Goal: Task Accomplishment & Management: Use online tool/utility

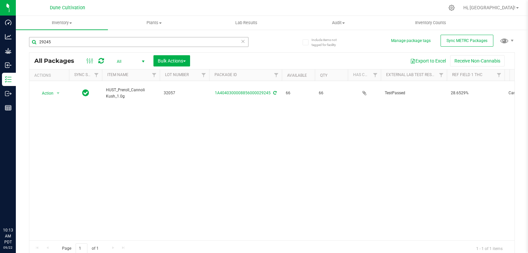
drag, startPoint x: 0, startPoint y: 0, endPoint x: 118, endPoint y: 43, distance: 125.6
click at [118, 43] on input "29245" at bounding box center [139, 42] width 220 height 10
type input "2"
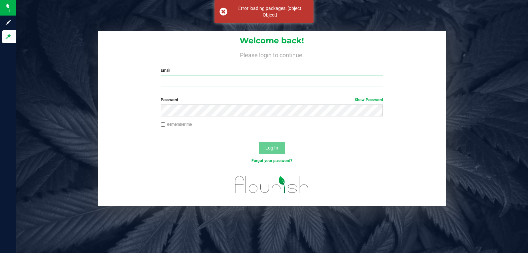
type input "[EMAIL_ADDRESS][PERSON_NAME][DOMAIN_NAME]"
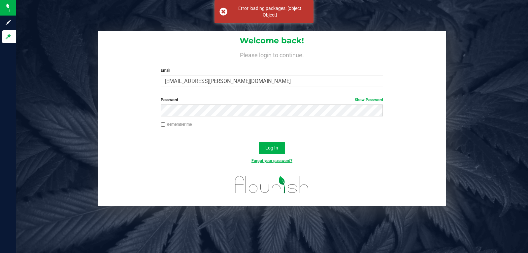
click at [279, 158] on link "Forgot your password?" at bounding box center [272, 160] width 41 height 5
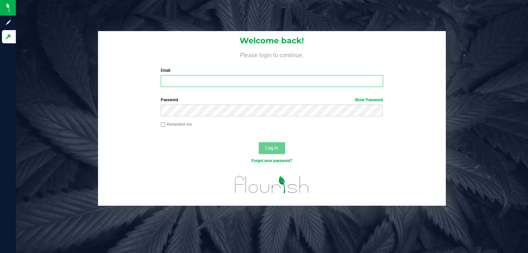
type input "[EMAIL_ADDRESS][PERSON_NAME][DOMAIN_NAME]"
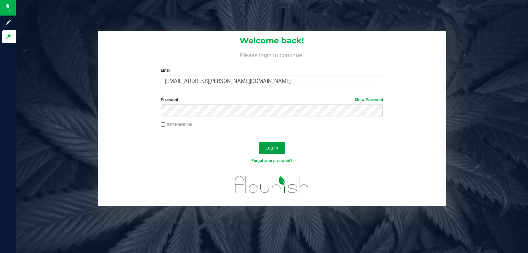
click at [283, 145] on button "Log In" at bounding box center [272, 148] width 26 height 12
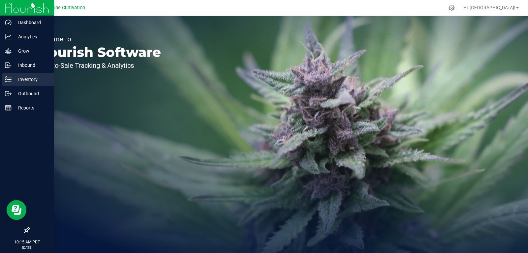
click at [5, 80] on icon at bounding box center [8, 79] width 7 height 7
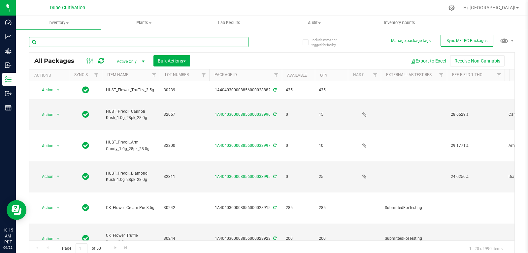
click at [73, 44] on input "text" at bounding box center [139, 42] width 220 height 10
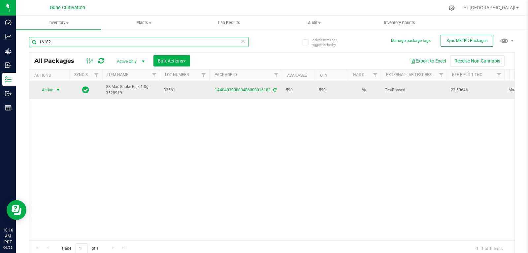
type input "16182"
click at [45, 90] on span "Action" at bounding box center [45, 89] width 18 height 9
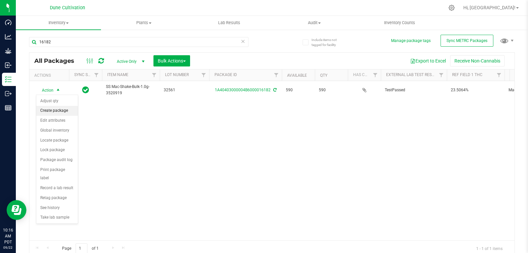
click at [53, 109] on li "Create package" at bounding box center [57, 111] width 42 height 10
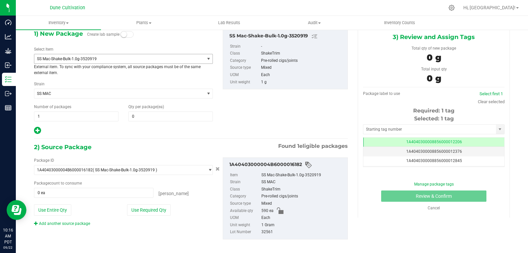
click at [101, 61] on span "SS Mac-Shake-Bulk-1.0g-3520919" at bounding box center [119, 58] width 170 height 9
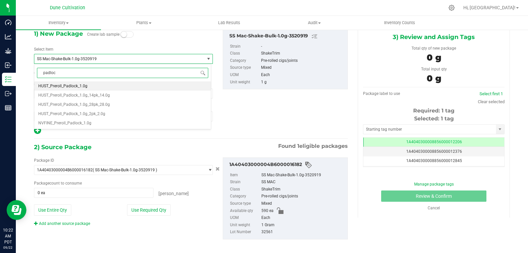
type input "padlock"
click at [96, 106] on span "HUST_Preroll_Padlock_1.0g_28pk_28.0g" at bounding box center [74, 104] width 72 height 5
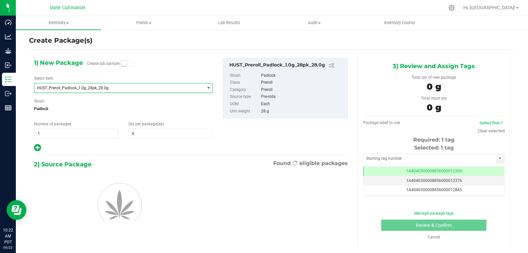
type input "0"
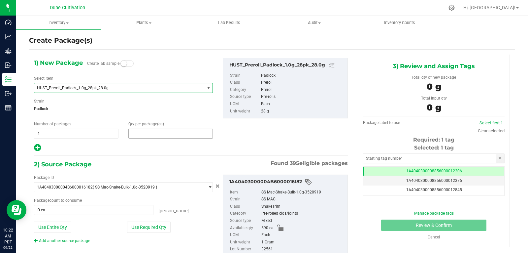
click at [136, 133] on span at bounding box center [170, 133] width 85 height 10
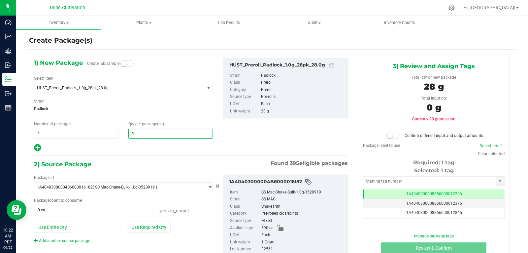
type input "15"
click at [150, 225] on button "Use Required Qty" at bounding box center [149, 226] width 44 height 11
type input "420 ea"
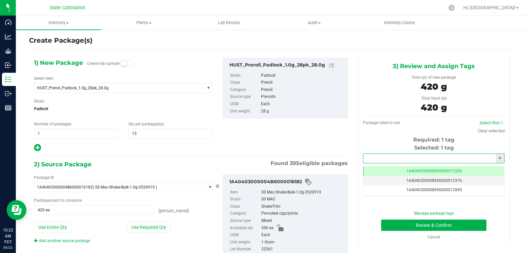
click at [388, 159] on input "text" at bounding box center [430, 158] width 133 height 9
click at [394, 158] on input "text" at bounding box center [430, 158] width 133 height 9
click at [400, 171] on li "1A4040300008856000029256" at bounding box center [429, 169] width 139 height 10
type input "1A4040300008856000029256"
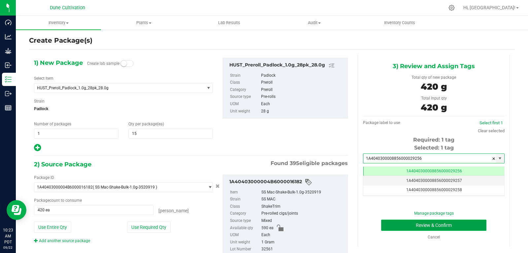
click at [423, 222] on button "Review & Confirm" at bounding box center [433, 224] width 105 height 11
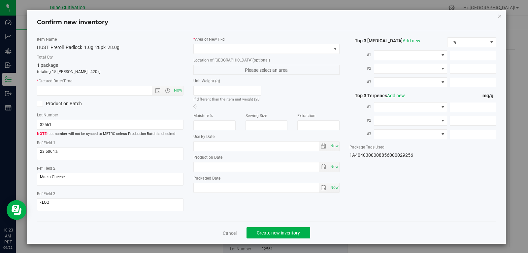
click at [258, 30] on div "Confirm new inventory" at bounding box center [267, 22] width 460 height 17
click at [256, 48] on span at bounding box center [263, 48] width 138 height 9
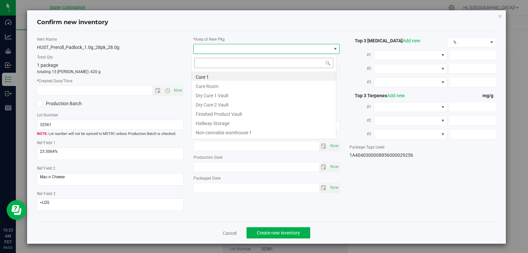
scroll to position [33007, 32872]
click at [245, 116] on li "Finished Product Vault" at bounding box center [264, 112] width 144 height 9
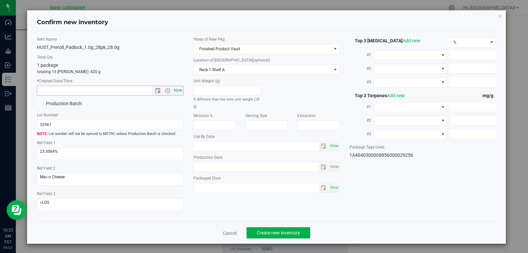
click at [175, 92] on span "Now" at bounding box center [177, 91] width 11 height 10
type input "[DATE] 10:23 AM"
click at [283, 238] on button "Create new inventory" at bounding box center [279, 232] width 64 height 11
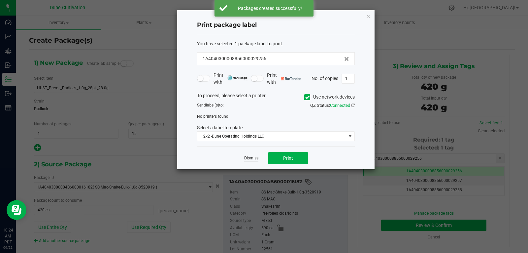
click at [255, 159] on link "Dismiss" at bounding box center [251, 158] width 14 height 6
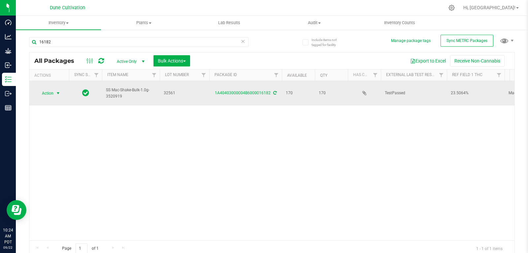
click at [46, 90] on span "Action" at bounding box center [45, 92] width 18 height 9
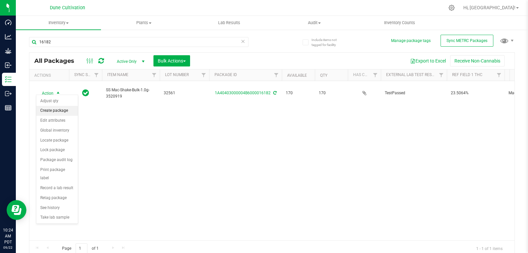
click at [49, 111] on li "Create package" at bounding box center [57, 111] width 42 height 10
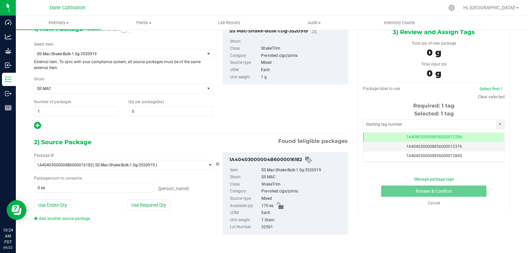
scroll to position [38, 0]
click at [124, 53] on span "SS Mac-Shake-Bulk-1.0g-3520919" at bounding box center [116, 53] width 158 height 5
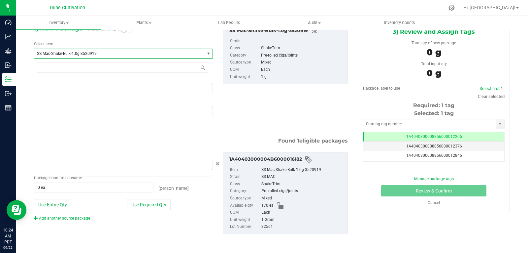
scroll to position [23722, 0]
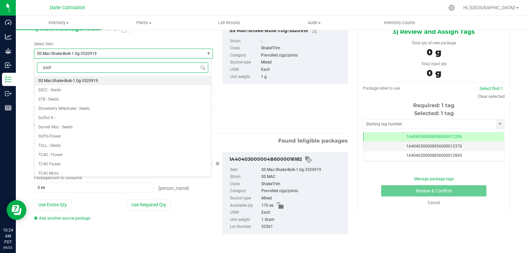
type input "[PERSON_NAME]"
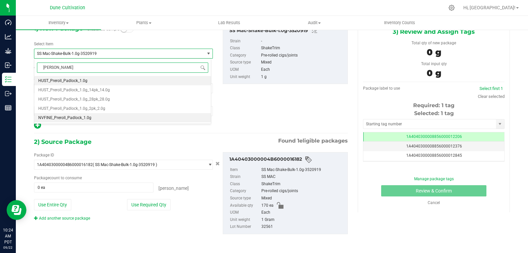
click at [92, 118] on li "NVFINE_Preroll_Padlock_1.0g" at bounding box center [122, 117] width 177 height 9
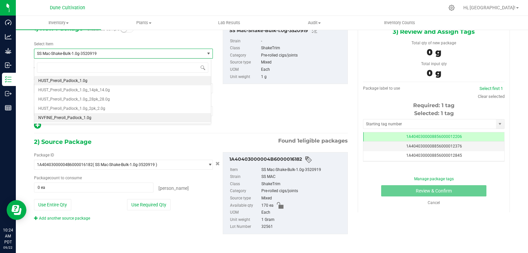
type input "0"
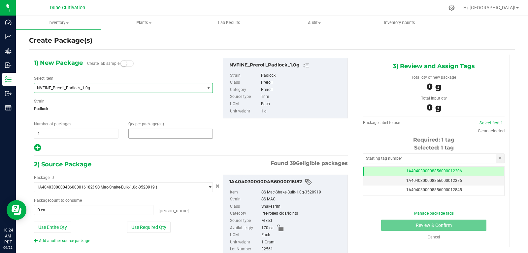
click at [146, 137] on span at bounding box center [170, 133] width 85 height 10
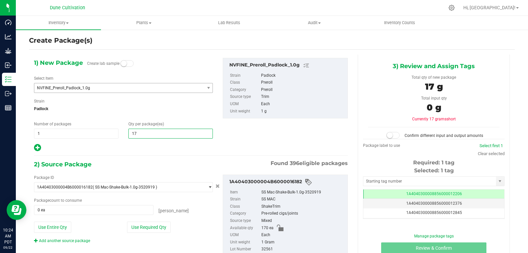
type input "170"
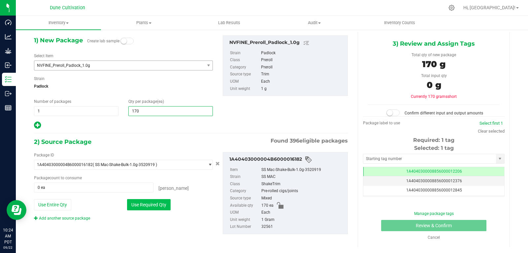
type input "170"
click at [141, 206] on button "Use Required Qty" at bounding box center [149, 204] width 44 height 11
type input "170 ea"
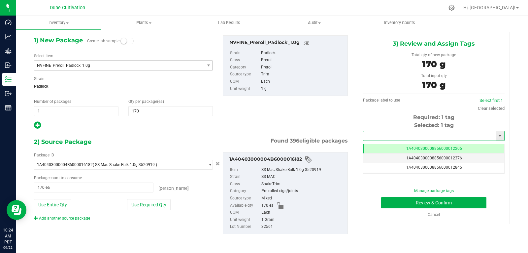
click at [391, 137] on input "text" at bounding box center [430, 135] width 133 height 9
click at [397, 145] on li "1A4040300008856000029257" at bounding box center [429, 147] width 139 height 10
type input "1A4040300008856000029257"
click at [401, 200] on button "Review & Confirm" at bounding box center [433, 202] width 105 height 11
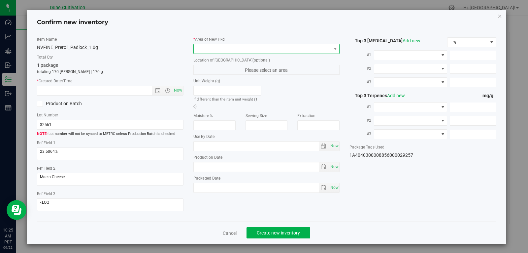
click at [312, 48] on span at bounding box center [263, 48] width 138 height 9
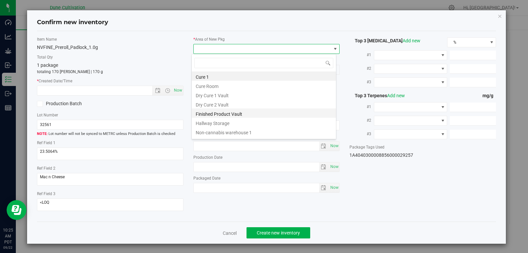
click at [238, 114] on li "Finished Product Vault" at bounding box center [264, 112] width 144 height 9
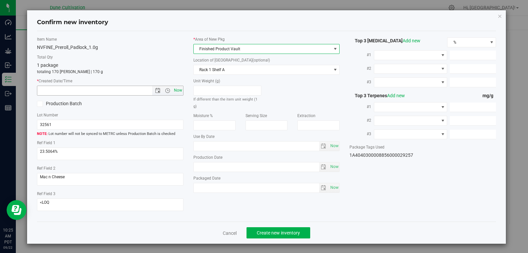
click at [179, 93] on span "Now" at bounding box center [177, 91] width 11 height 10
type input "[DATE] 10:25 AM"
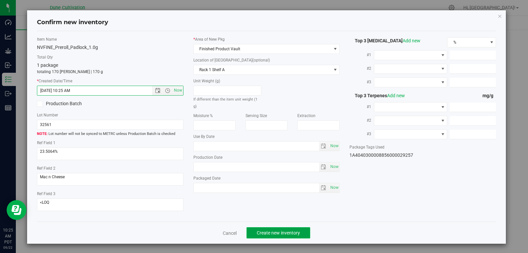
click at [299, 229] on button "Create new inventory" at bounding box center [279, 232] width 64 height 11
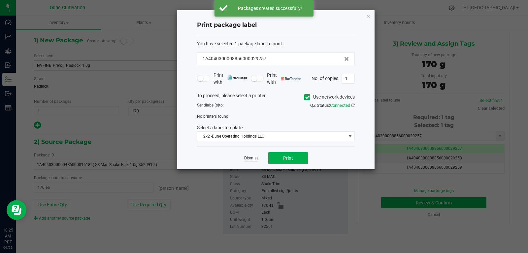
click at [249, 161] on link "Dismiss" at bounding box center [251, 158] width 14 height 6
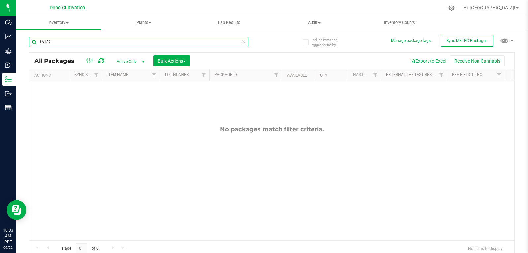
click at [181, 46] on input "16182" at bounding box center [139, 42] width 220 height 10
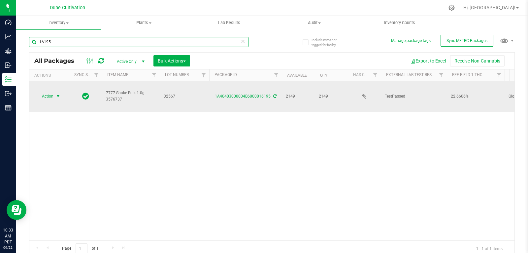
type input "16195"
click at [44, 91] on span "Action" at bounding box center [45, 95] width 18 height 9
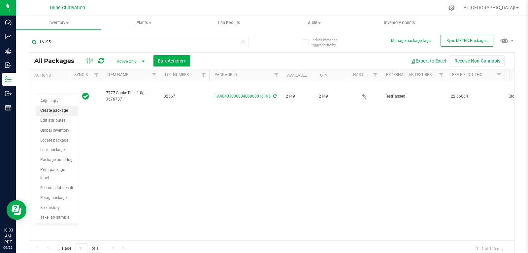
click at [50, 108] on li "Create package" at bounding box center [57, 111] width 42 height 10
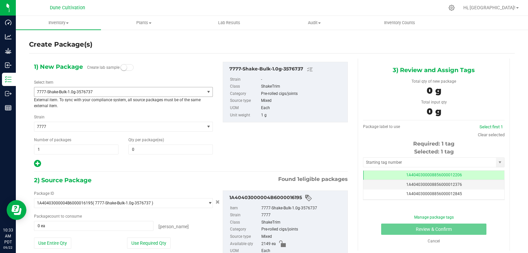
scroll to position [0, 0]
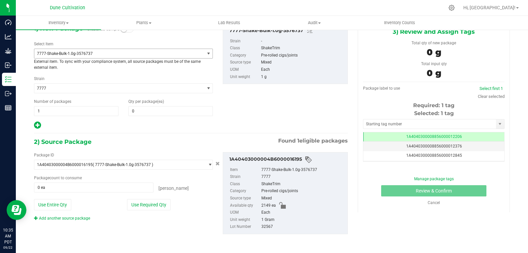
click at [111, 55] on span "7777-Shake-Bulk-1.0g-3576737" at bounding box center [116, 53] width 158 height 5
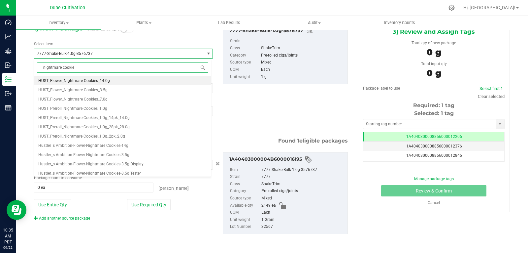
type input "nightmare cookies"
click at [127, 127] on span "HUST_Preroll_Nightmare Cookies_1.0g_28pk_28.0g" at bounding box center [83, 126] width 91 height 5
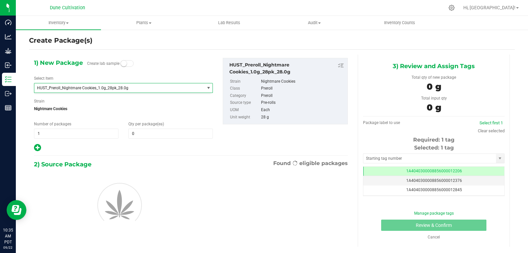
type input "0"
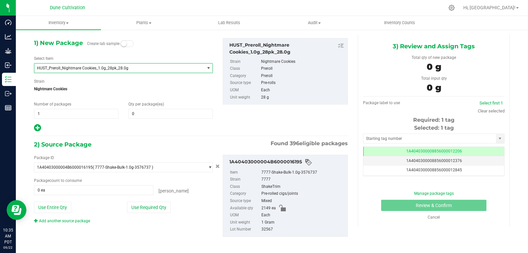
scroll to position [26, 0]
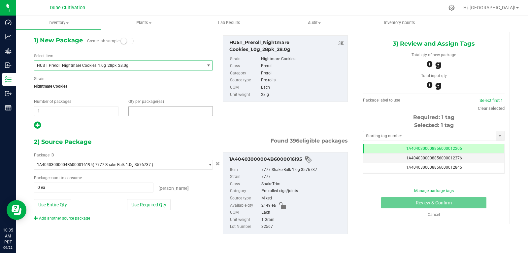
click at [140, 111] on span at bounding box center [170, 111] width 85 height 10
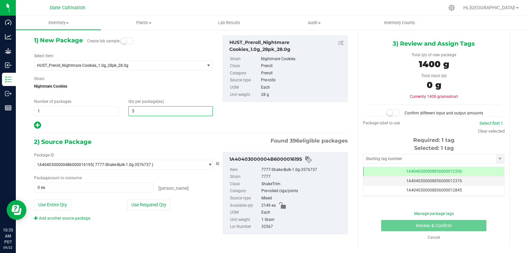
type input "50"
click at [133, 133] on hr at bounding box center [191, 133] width 314 height 1
click at [149, 205] on button "Use Required Qty" at bounding box center [149, 204] width 44 height 11
type input "1400 ea"
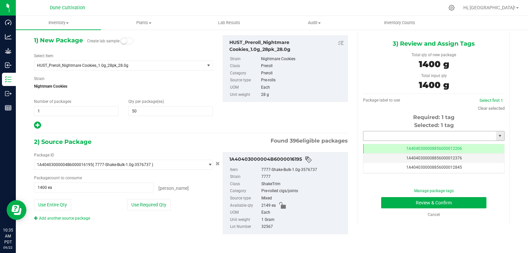
click at [382, 138] on input "text" at bounding box center [430, 135] width 133 height 9
click at [393, 150] on li "1A4040300008856000029258" at bounding box center [429, 147] width 139 height 10
type input "1A4040300008856000029258"
click at [443, 203] on button "Review & Confirm" at bounding box center [433, 202] width 105 height 11
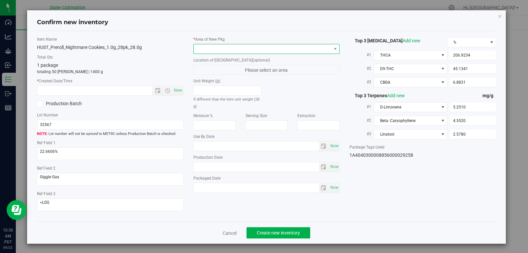
click at [315, 52] on span at bounding box center [263, 48] width 138 height 9
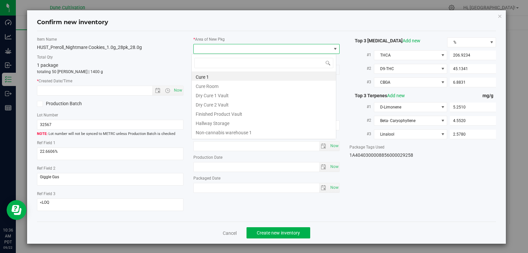
scroll to position [10, 145]
click at [278, 112] on li "Finished Product Vault" at bounding box center [264, 112] width 144 height 9
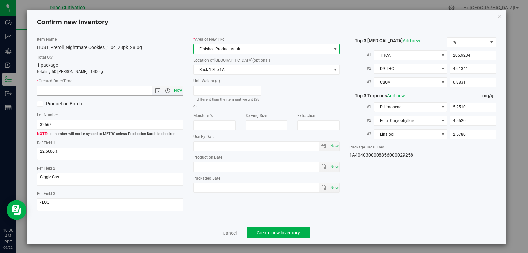
click at [180, 92] on span "Now" at bounding box center [177, 91] width 11 height 10
type input "[DATE] 10:36 AM"
click at [299, 233] on button "Create new inventory" at bounding box center [279, 232] width 64 height 11
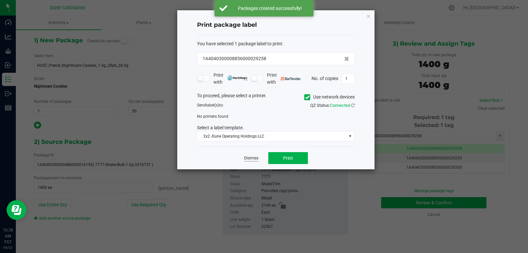
click at [251, 157] on link "Dismiss" at bounding box center [251, 158] width 14 height 6
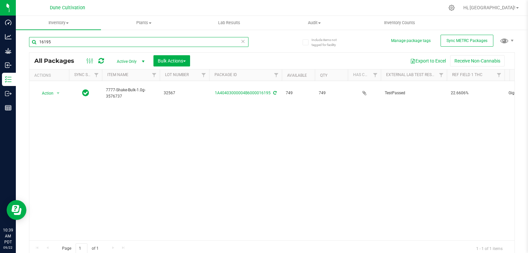
click at [196, 41] on input "16195" at bounding box center [139, 42] width 220 height 10
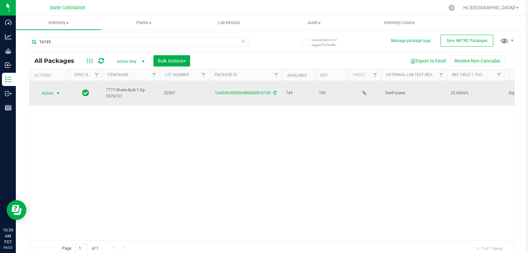
click at [39, 91] on span "Action" at bounding box center [45, 92] width 18 height 9
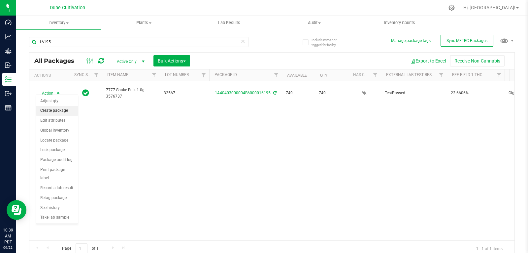
click at [51, 109] on li "Create package" at bounding box center [57, 111] width 42 height 10
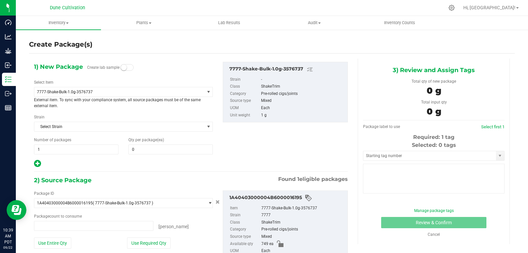
type input "0 ea"
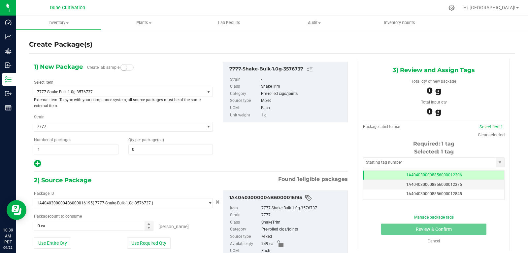
scroll to position [0, 0]
click at [107, 89] on span "7777-Shake-Bulk-1.0g-3576737" at bounding box center [116, 91] width 158 height 5
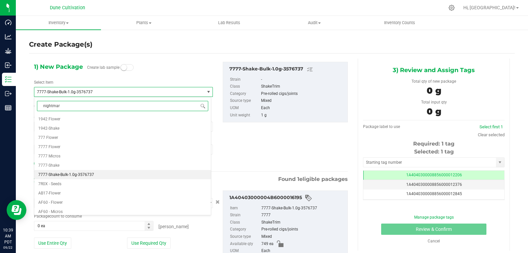
type input "nightmare"
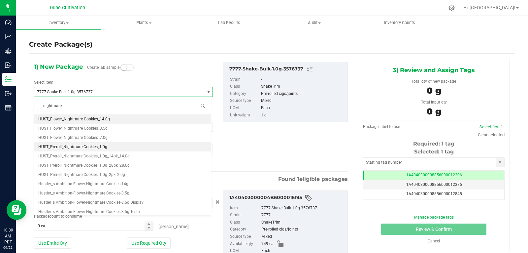
click at [109, 148] on li "HUST_Preroll_Nightmare Cookies_1.0g" at bounding box center [122, 146] width 177 height 9
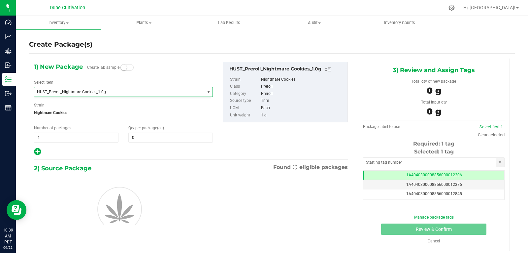
type input "0"
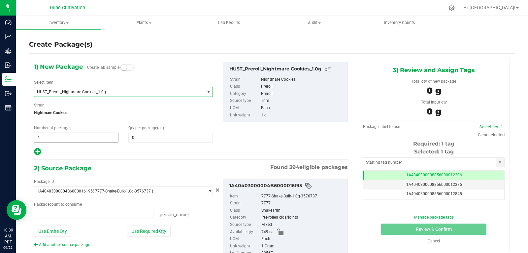
type input "0 ea"
click at [146, 140] on span at bounding box center [170, 137] width 85 height 10
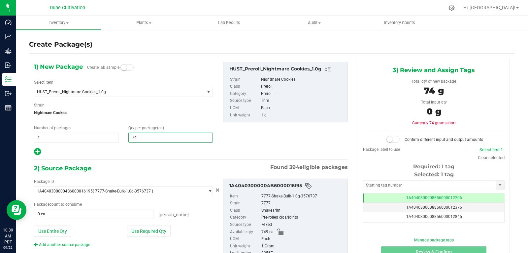
type input "749"
click at [147, 234] on button "Use Required Qty" at bounding box center [149, 230] width 44 height 11
type input "749 ea"
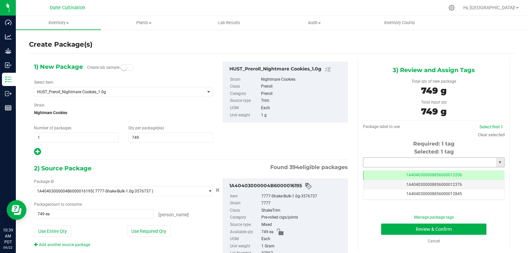
click at [396, 161] on input "text" at bounding box center [430, 161] width 133 height 9
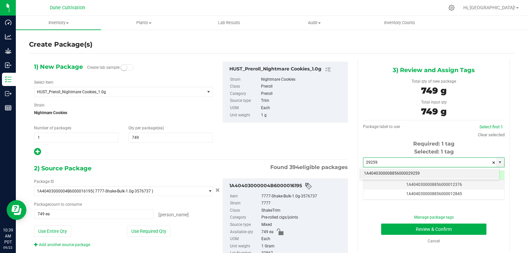
click at [401, 177] on li "1A4040300008856000029259" at bounding box center [429, 173] width 139 height 10
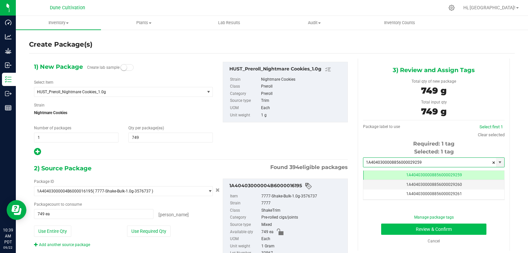
scroll to position [0, 0]
type input "1A4040300008856000029259"
click at [391, 230] on button "Review & Confirm" at bounding box center [433, 228] width 105 height 11
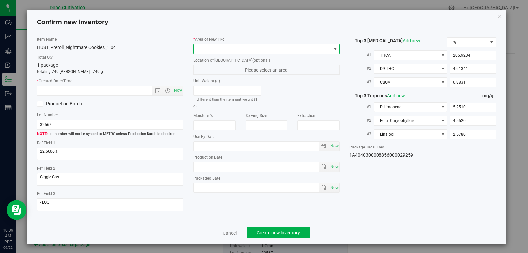
click at [242, 46] on span at bounding box center [263, 48] width 138 height 9
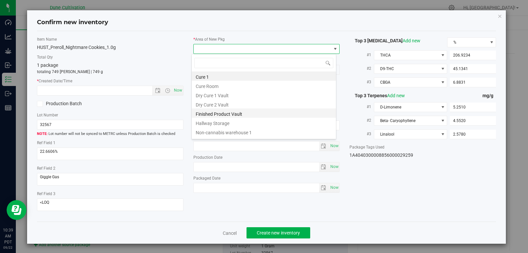
click at [231, 114] on li "Finished Product Vault" at bounding box center [264, 112] width 144 height 9
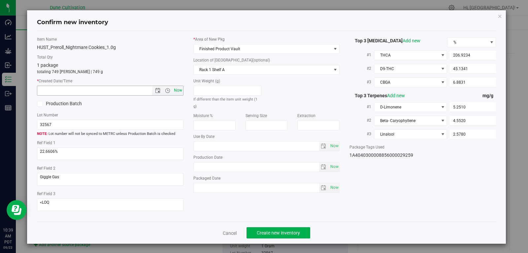
click at [175, 90] on span "Now" at bounding box center [177, 91] width 11 height 10
type input "[DATE] 10:39 AM"
click at [299, 230] on button "Create new inventory" at bounding box center [279, 232] width 64 height 11
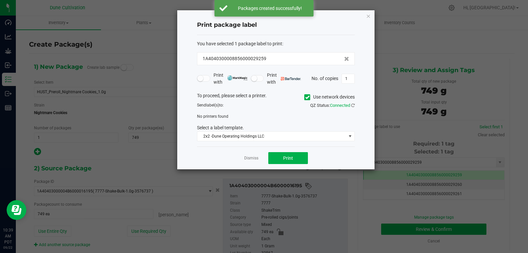
click at [259, 159] on div "Dismiss Print" at bounding box center [276, 157] width 158 height 23
click at [255, 158] on link "Dismiss" at bounding box center [251, 158] width 14 height 6
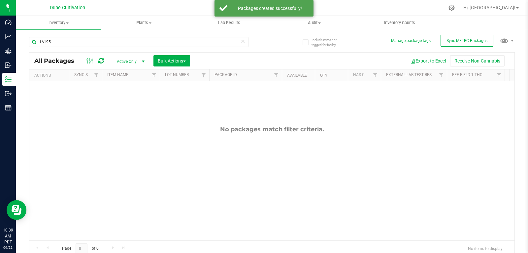
click at [241, 40] on icon at bounding box center [243, 41] width 5 height 8
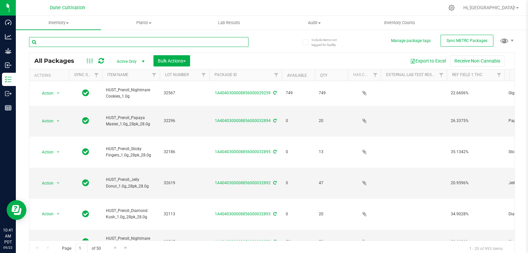
click at [117, 44] on input "text" at bounding box center [139, 42] width 220 height 10
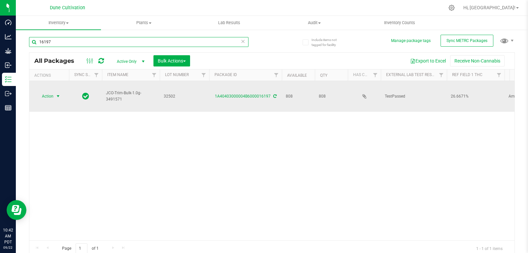
type input "16197"
click at [46, 91] on span "Action" at bounding box center [45, 95] width 18 height 9
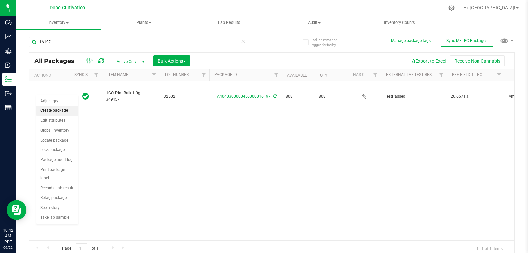
click at [50, 109] on li "Create package" at bounding box center [57, 111] width 42 height 10
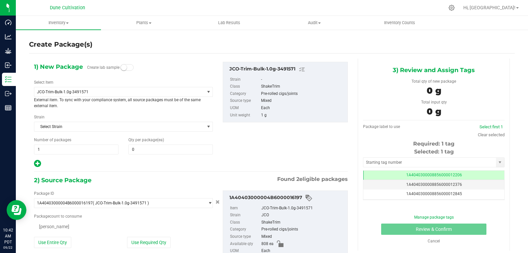
type input "0"
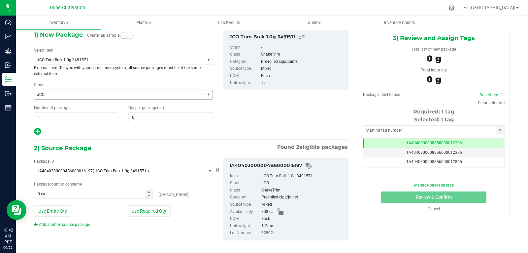
scroll to position [33, 0]
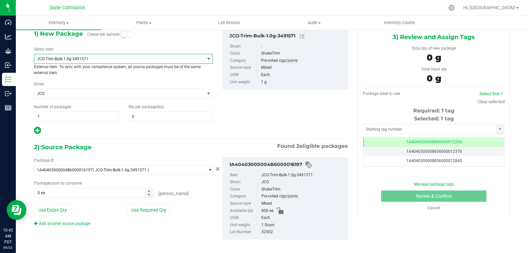
click at [117, 61] on span "JCO-Trim-Bulk-1.0g-3491571" at bounding box center [119, 58] width 170 height 9
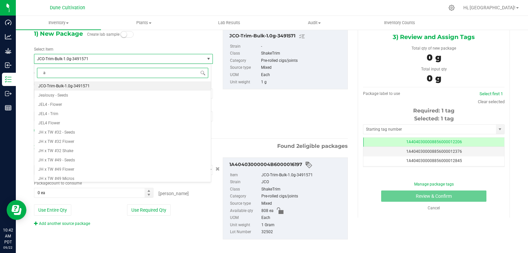
scroll to position [0, 0]
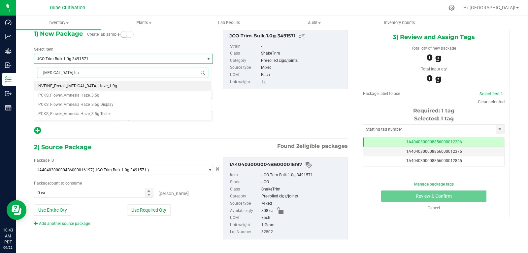
type input "[MEDICAL_DATA] ha"
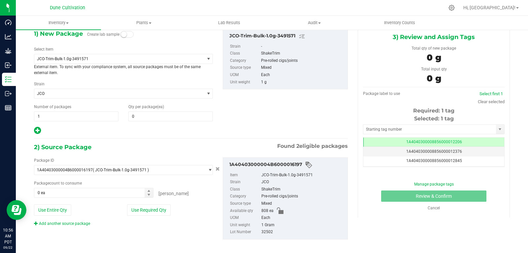
click at [149, 64] on p "External item. To sync with your compliance system, all source packages must be…" at bounding box center [123, 70] width 179 height 12
click at [149, 61] on span "JCO-Trim-Bulk-1.0g-3491571" at bounding box center [116, 58] width 158 height 5
click at [129, 57] on span "JCO-Trim-Bulk-1.0g-3491571" at bounding box center [116, 58] width 158 height 5
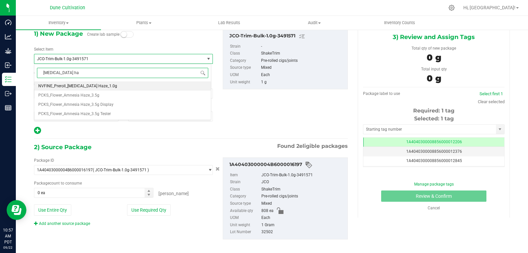
click at [98, 87] on span "NVFINE_Preroll_[MEDICAL_DATA] Haze_1.0g" at bounding box center [77, 86] width 79 height 5
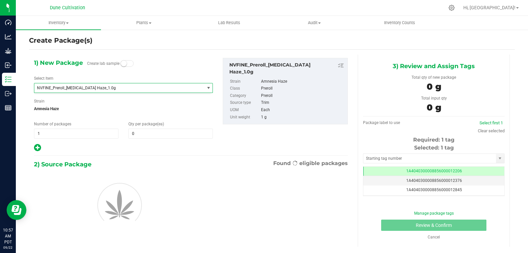
type input "0"
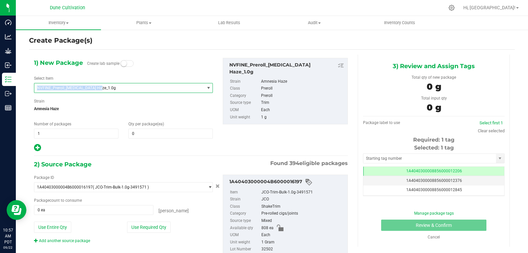
drag, startPoint x: 100, startPoint y: 87, endPoint x: 36, endPoint y: 85, distance: 64.4
click at [36, 85] on span "NVFINE_Preroll_[MEDICAL_DATA] Haze_1.0g" at bounding box center [119, 87] width 170 height 9
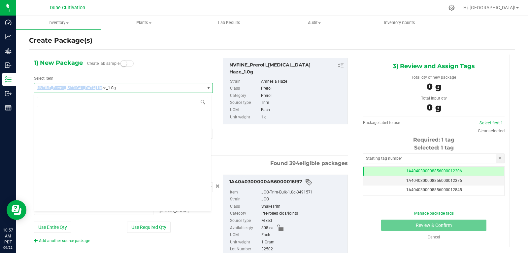
drag, startPoint x: 102, startPoint y: 90, endPoint x: 37, endPoint y: 89, distance: 65.0
click at [37, 89] on span "NVFINE_Preroll_[MEDICAL_DATA] Haze_1.0g" at bounding box center [116, 88] width 158 height 5
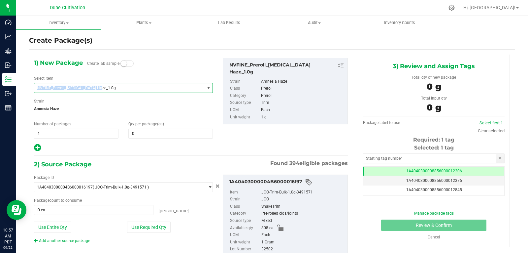
copy span "NVFINE_Preroll_[MEDICAL_DATA] Haze_1.0g"
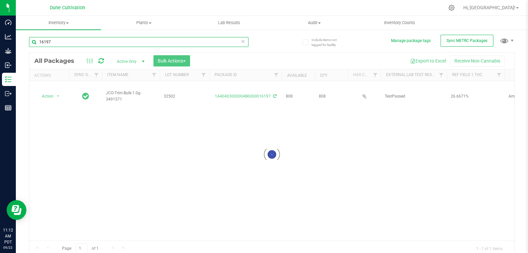
click at [52, 45] on input "16197" at bounding box center [139, 42] width 220 height 10
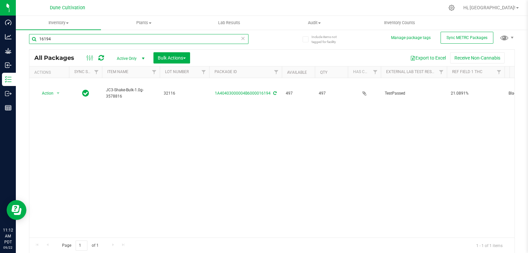
scroll to position [4, 0]
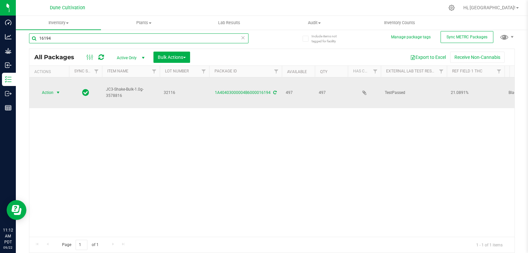
type input "16194"
click at [44, 88] on span "Action" at bounding box center [45, 92] width 18 height 9
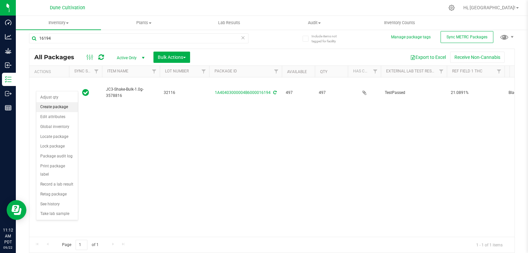
click at [52, 108] on li "Create package" at bounding box center [57, 107] width 42 height 10
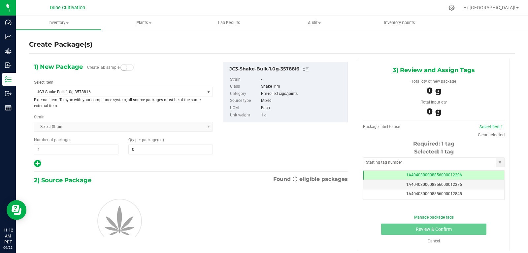
scroll to position [0, 0]
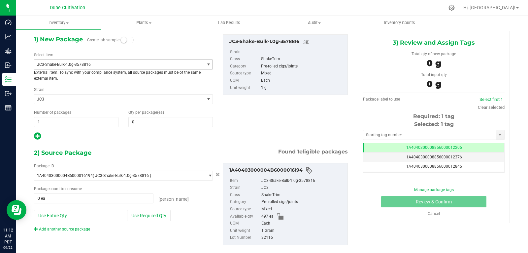
click at [86, 63] on span "JC3-Shake-Bulk-1.0g-3578816" at bounding box center [116, 64] width 158 height 5
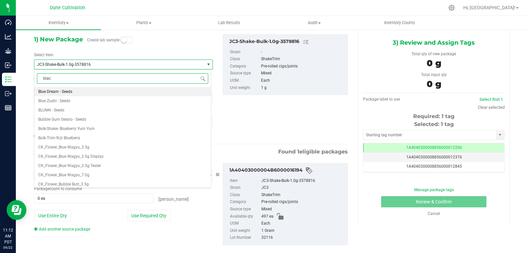
type input "black"
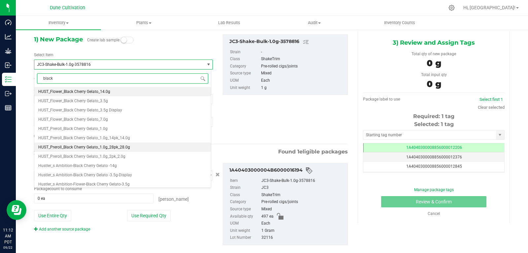
click at [85, 150] on li "HUST_Preroll_Black Cherry Gelato_1.0g_28pk_28.0g" at bounding box center [122, 146] width 177 height 9
type input "0"
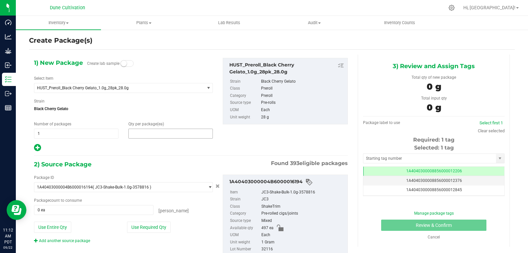
click at [135, 132] on span at bounding box center [170, 133] width 85 height 10
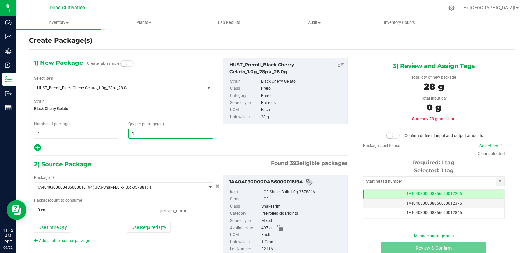
type input "15"
click at [150, 227] on button "Use Required Qty" at bounding box center [149, 226] width 44 height 11
type input "420 ea"
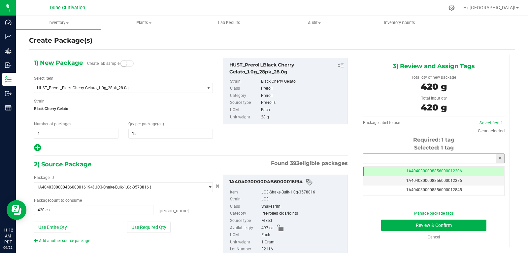
click at [381, 158] on input "text" at bounding box center [430, 158] width 133 height 9
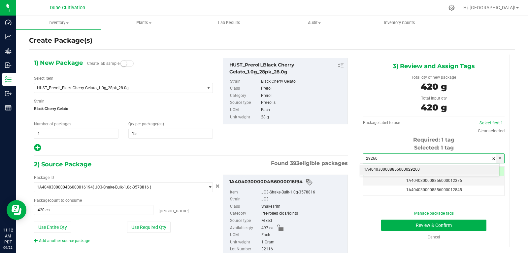
click at [397, 168] on li "1A4040300008856000029260" at bounding box center [429, 169] width 139 height 10
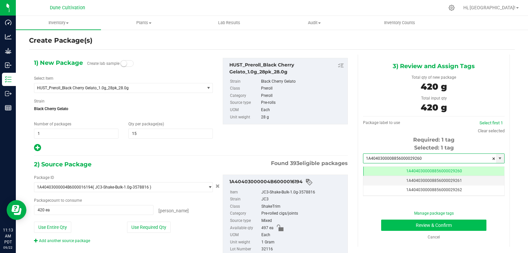
type input "1A4040300008856000029260"
click at [386, 227] on button "Review & Confirm" at bounding box center [433, 224] width 105 height 11
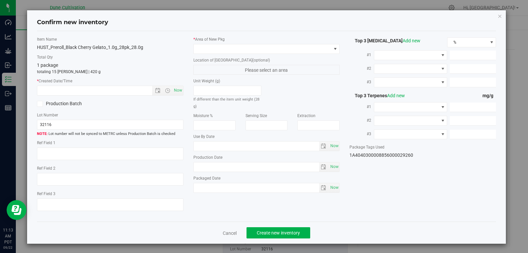
type textarea "21.0891%"
type textarea "Black Cherry Gelato"
type textarea "<LOQ"
type input "227.1033"
type input "11.7212"
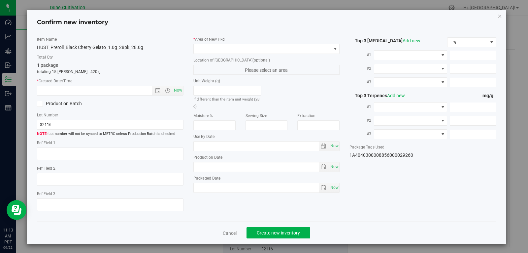
type input "4.9769"
type input "6.3120"
type input "2.9310"
type input "2.0420"
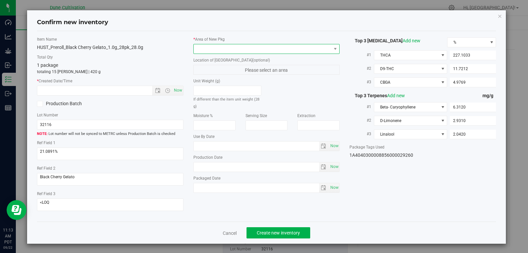
click at [239, 48] on span at bounding box center [263, 48] width 138 height 9
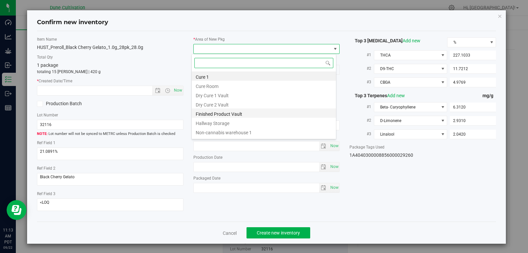
click at [249, 116] on li "Finished Product Vault" at bounding box center [264, 112] width 144 height 9
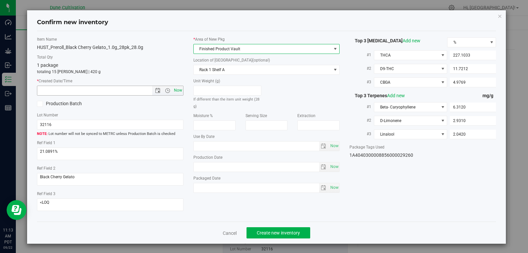
click at [175, 92] on span "Now" at bounding box center [177, 91] width 11 height 10
type input "[DATE] 11:13 AM"
click at [175, 92] on span "Now" at bounding box center [177, 91] width 11 height 10
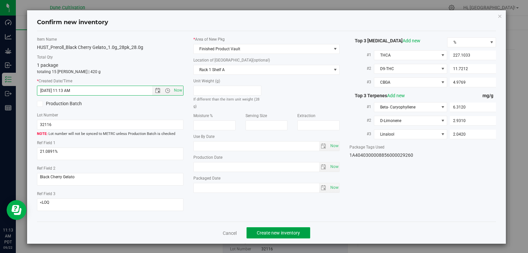
click at [302, 230] on button "Create new inventory" at bounding box center [279, 232] width 64 height 11
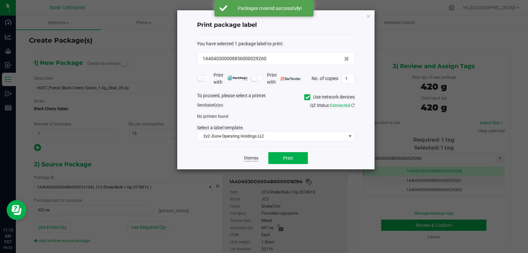
click at [254, 157] on link "Dismiss" at bounding box center [251, 158] width 14 height 6
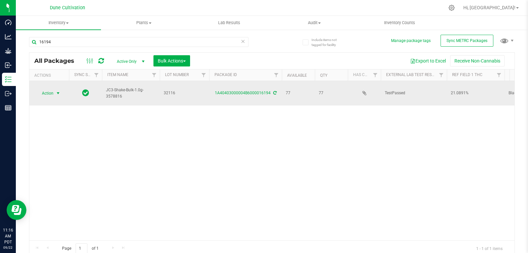
click at [50, 92] on span "Action" at bounding box center [45, 92] width 18 height 9
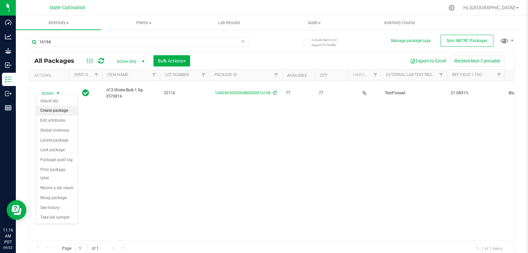
click at [55, 108] on li "Create package" at bounding box center [57, 111] width 42 height 10
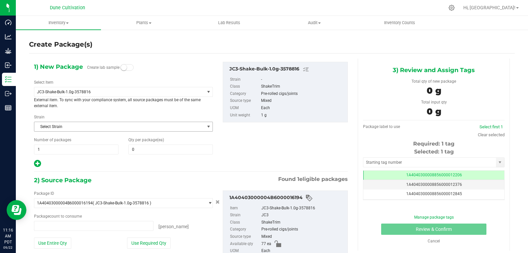
type input "0"
type input "0 ea"
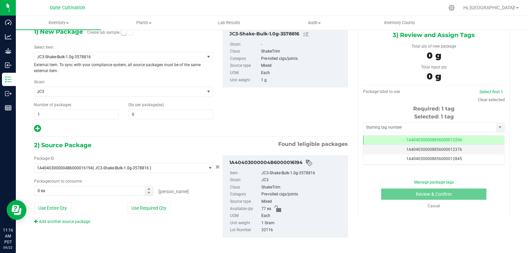
scroll to position [38, 0]
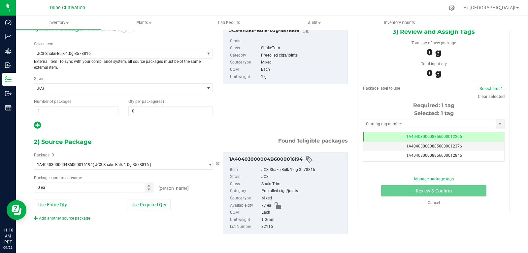
click at [109, 59] on p "External item. To sync with your compliance system, all source packages must be…" at bounding box center [123, 64] width 179 height 12
click at [111, 56] on span "JC3-Shake-Bulk-1.0g-3578816" at bounding box center [119, 53] width 170 height 9
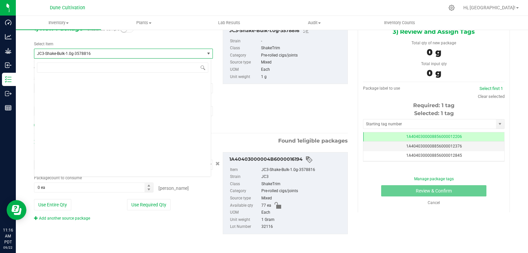
scroll to position [19312, 0]
type input "bla"
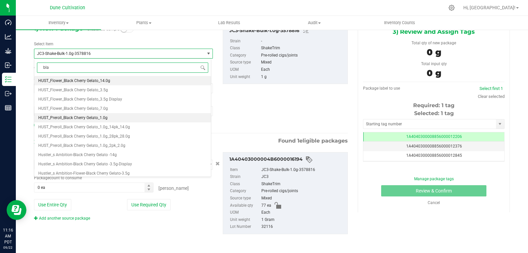
click at [117, 116] on li "HUST_Preroll_Black Cherry Gelato_1.0g" at bounding box center [122, 117] width 177 height 9
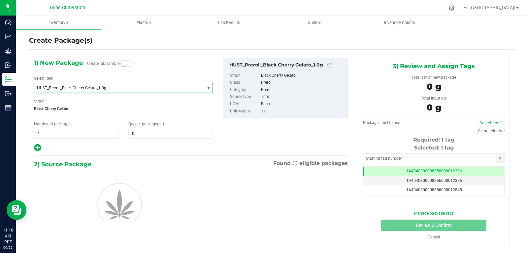
type input "0"
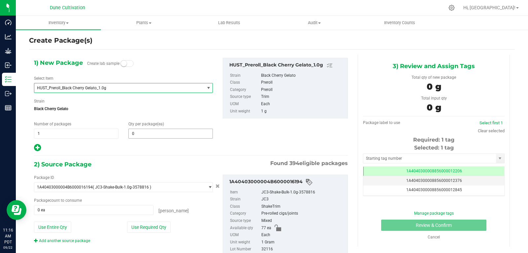
click at [165, 134] on span "0 0" at bounding box center [170, 133] width 85 height 10
click at [0, 0] on input "text" at bounding box center [0, 0] width 0 height 0
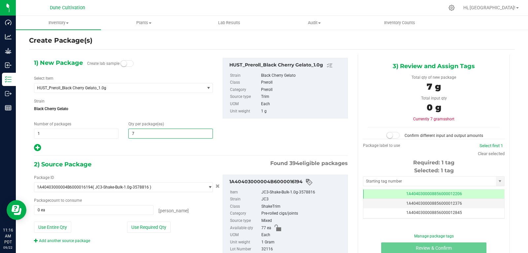
type input "77"
click at [182, 168] on div "2) Source Package Found 394 eligible packages" at bounding box center [191, 164] width 314 height 10
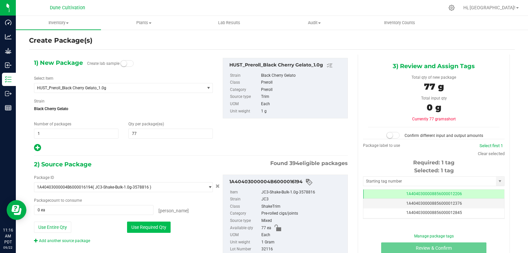
click at [161, 226] on button "Use Required Qty" at bounding box center [149, 226] width 44 height 11
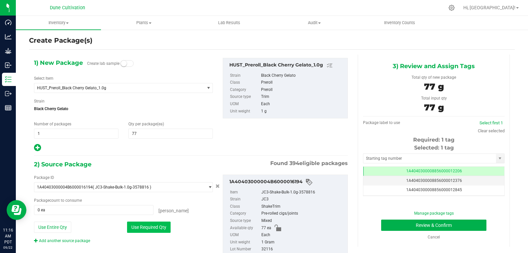
type input "77 ea"
click at [380, 161] on input "text" at bounding box center [430, 158] width 133 height 9
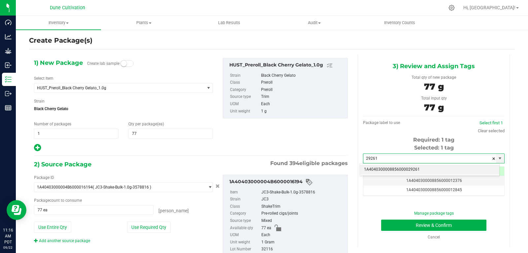
click at [379, 170] on li "1A4040300008856000029261" at bounding box center [429, 169] width 139 height 10
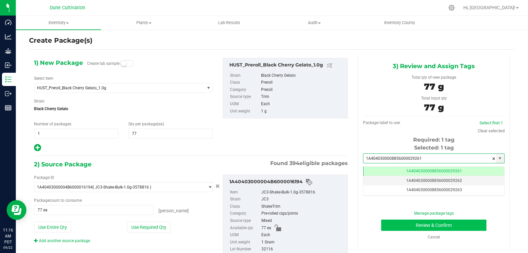
type input "1A4040300008856000029261"
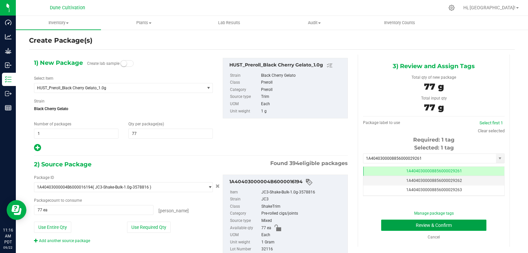
click at [392, 222] on button "Review & Confirm" at bounding box center [433, 224] width 105 height 11
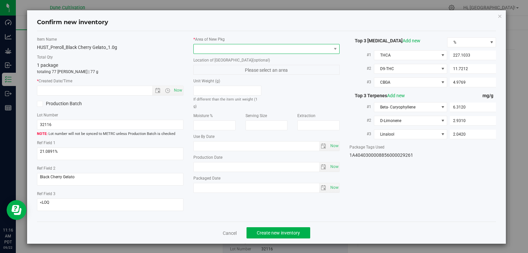
click at [268, 49] on span at bounding box center [263, 48] width 138 height 9
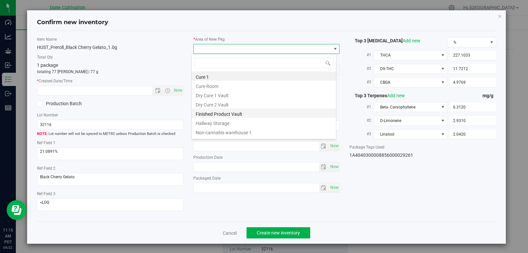
click at [242, 115] on li "Finished Product Vault" at bounding box center [264, 112] width 144 height 9
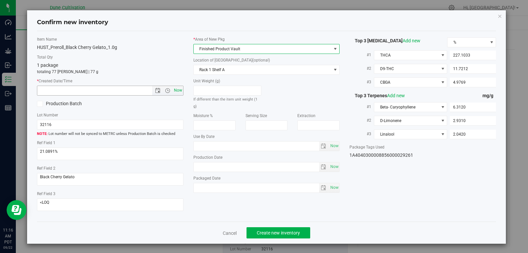
click at [181, 92] on span "Now" at bounding box center [177, 91] width 11 height 10
type input "[DATE] 11:16 AM"
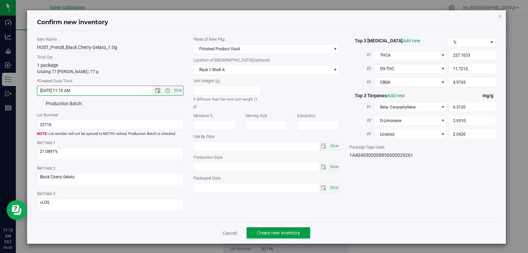
click at [270, 232] on span "Create new inventory" at bounding box center [278, 232] width 43 height 5
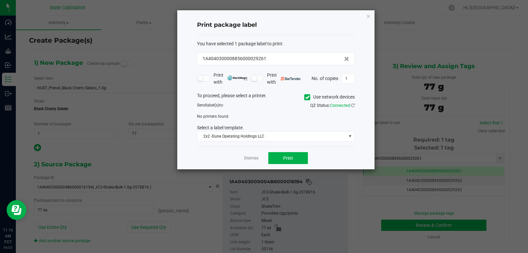
click at [248, 155] on app-cancel-button "Dismiss" at bounding box center [251, 158] width 14 height 7
click at [254, 158] on link "Dismiss" at bounding box center [251, 158] width 14 height 6
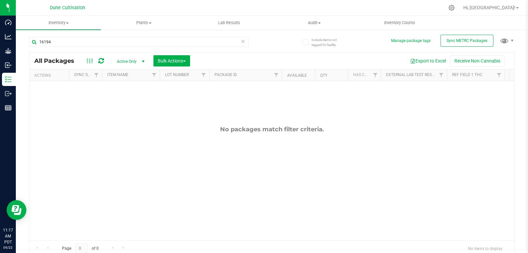
click at [254, 158] on div "No packages match filter criteria." at bounding box center [271, 183] width 485 height 204
drag, startPoint x: 254, startPoint y: 158, endPoint x: 260, endPoint y: 162, distance: 6.5
click at [260, 162] on div "No packages match filter criteria." at bounding box center [271, 183] width 485 height 204
click at [208, 46] on input "16194" at bounding box center [139, 42] width 220 height 10
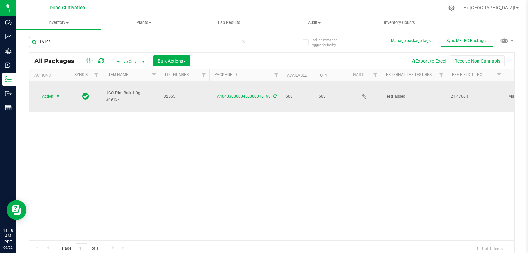
type input "16198"
click at [46, 91] on span "Action" at bounding box center [45, 95] width 18 height 9
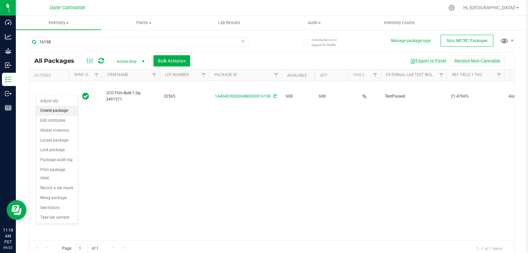
click at [52, 112] on li "Create package" at bounding box center [57, 111] width 42 height 10
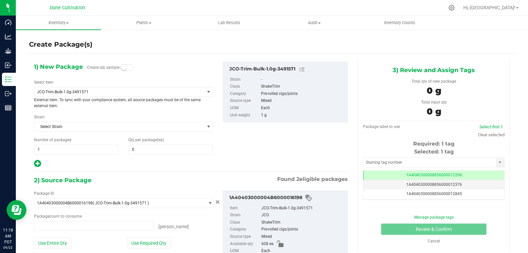
type input "0 ea"
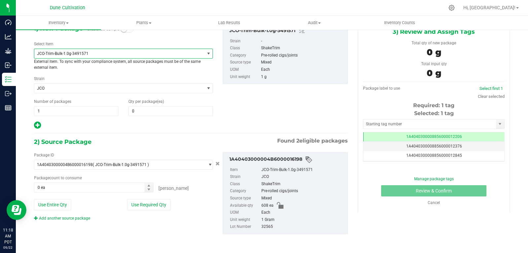
click at [98, 55] on span "JCO-Trim-Bulk-1.0g-3491571" at bounding box center [116, 53] width 158 height 5
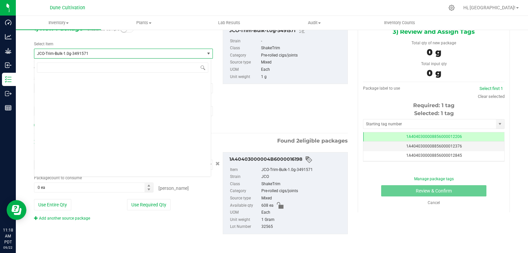
scroll to position [19349, 0]
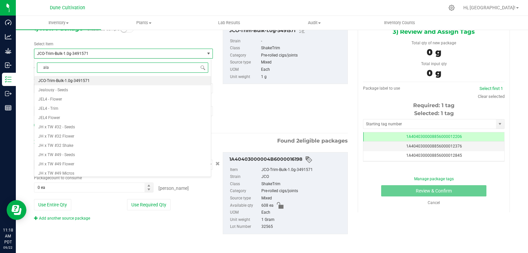
type input "alas"
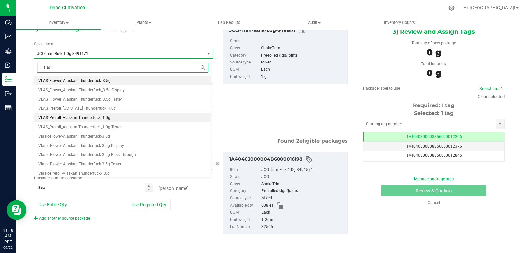
click at [119, 120] on li "VLAS_Preroll_Alaskan Thunderfuck_1.0g" at bounding box center [122, 117] width 177 height 9
type input "0"
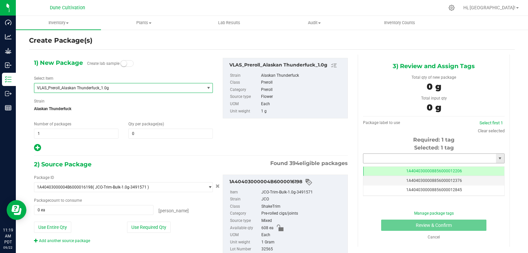
click at [364, 158] on input "text" at bounding box center [430, 158] width 133 height 9
click at [184, 135] on span at bounding box center [170, 133] width 85 height 10
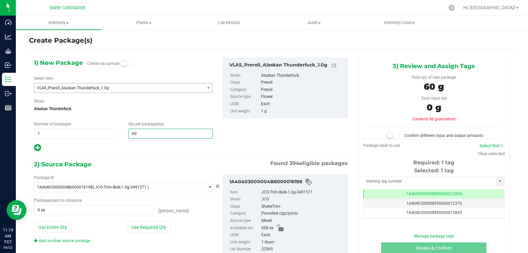
type input "608"
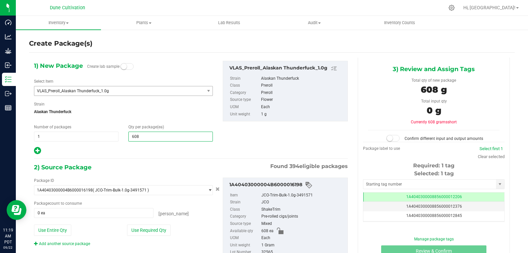
scroll to position [0, 0]
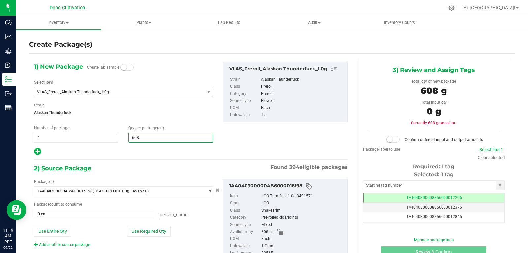
type input "608"
click at [172, 168] on div "2) Source Package Found 394 eligible packages" at bounding box center [191, 168] width 314 height 10
click at [386, 189] on input "text" at bounding box center [430, 184] width 133 height 9
click at [416, 186] on input "text" at bounding box center [430, 184] width 133 height 9
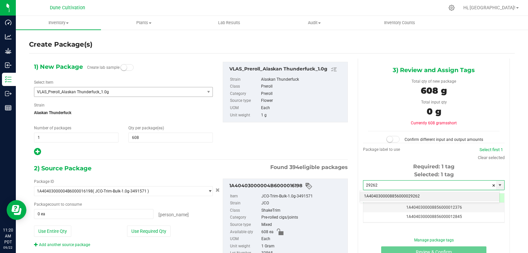
click at [415, 193] on li "1A4040300008856000029262" at bounding box center [429, 196] width 139 height 10
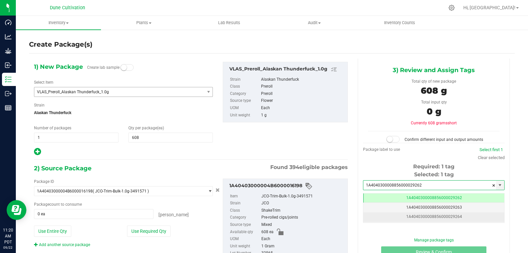
scroll to position [0, 0]
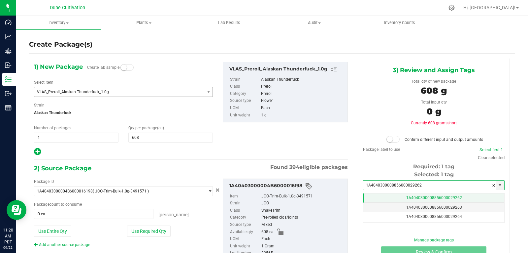
type input "1A4040300008856000029262"
click at [393, 200] on td "1A4040300008856000029262" at bounding box center [434, 198] width 141 height 10
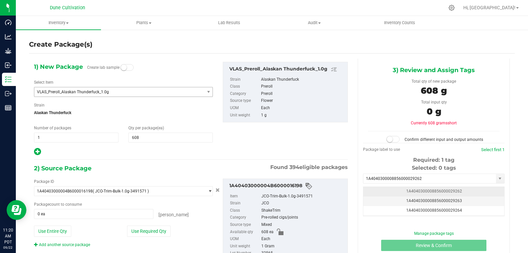
click at [383, 189] on td "1A4040300008856000029262" at bounding box center [434, 192] width 141 height 10
click at [383, 183] on input "1A4040300008856000029262" at bounding box center [430, 178] width 133 height 9
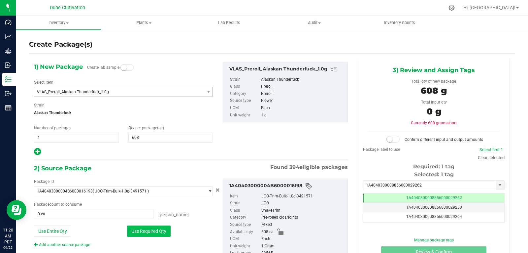
click at [138, 233] on button "Use Required Qty" at bounding box center [149, 230] width 44 height 11
type input "608 ea"
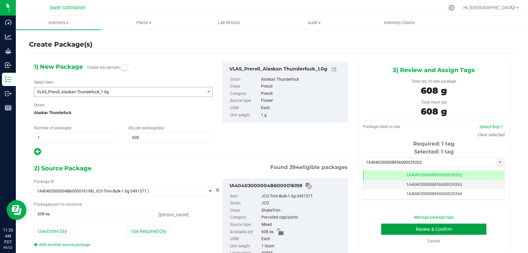
click at [404, 226] on button "Review & Confirm" at bounding box center [433, 228] width 105 height 11
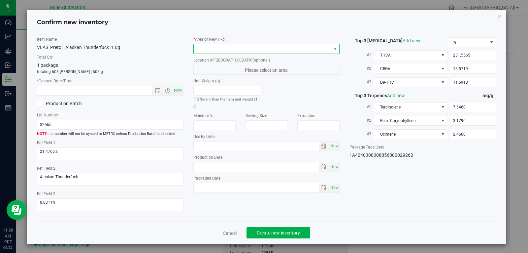
click at [261, 47] on span at bounding box center [263, 48] width 138 height 9
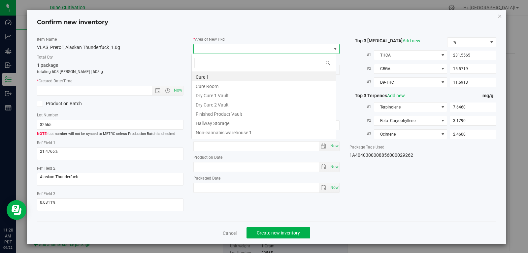
scroll to position [10, 145]
click at [237, 115] on li "Finished Product Vault" at bounding box center [264, 112] width 144 height 9
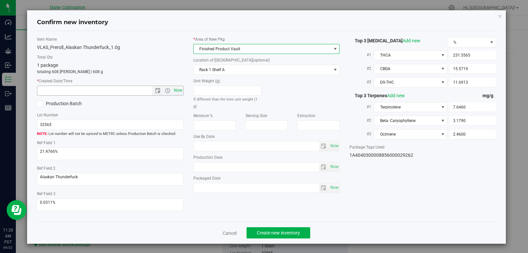
click at [179, 90] on span "Now" at bounding box center [177, 91] width 11 height 10
type input "[DATE] 11:20 AM"
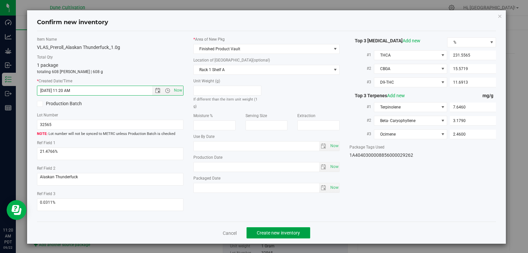
click at [287, 231] on span "Create new inventory" at bounding box center [278, 232] width 43 height 5
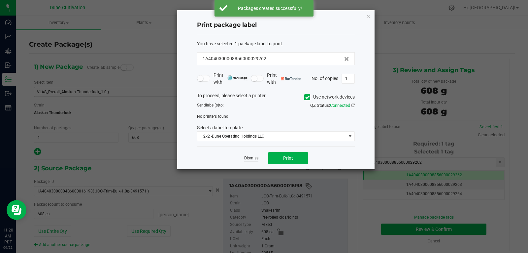
click at [249, 157] on link "Dismiss" at bounding box center [251, 158] width 14 height 6
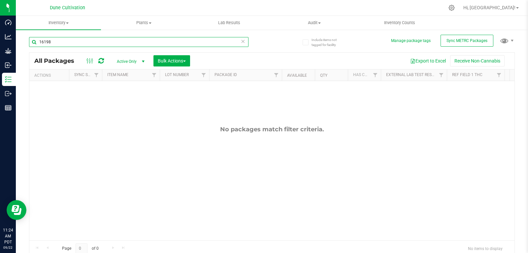
click at [151, 46] on input "16198" at bounding box center [139, 42] width 220 height 10
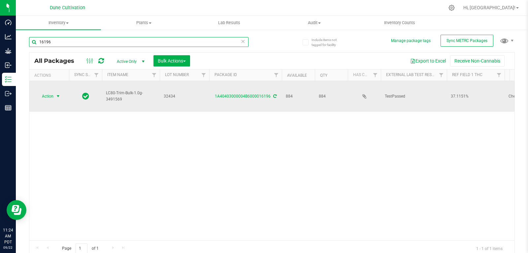
type input "16196"
click at [46, 91] on span "Action" at bounding box center [45, 95] width 18 height 9
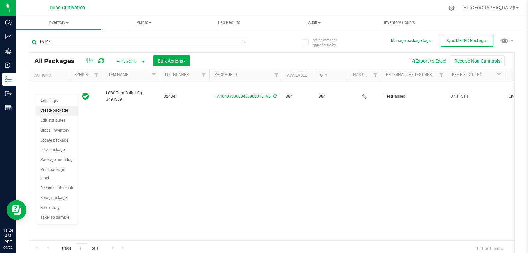
click at [49, 109] on li "Create package" at bounding box center [57, 111] width 42 height 10
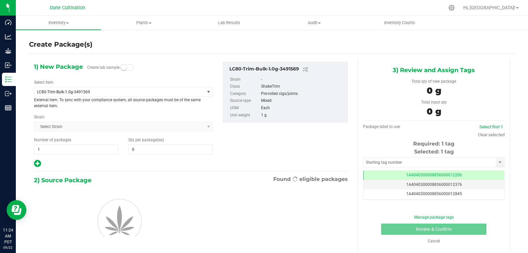
type input "0"
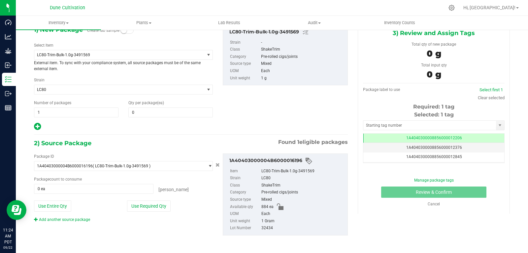
scroll to position [38, 0]
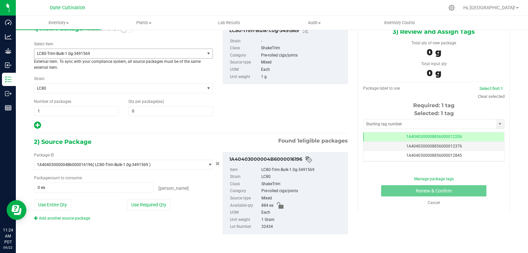
click at [93, 55] on span "LC80-Trim-Bulk-1.0g-3491569" at bounding box center [116, 53] width 158 height 5
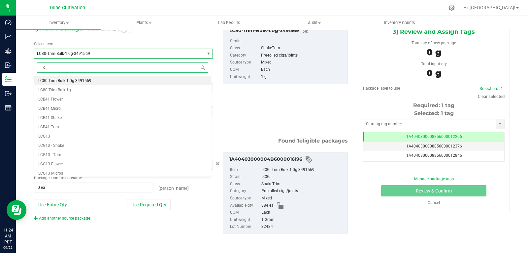
scroll to position [0, 0]
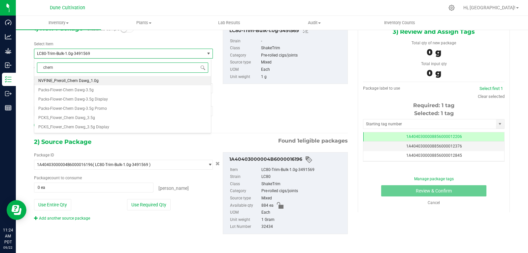
type input "chem"
drag, startPoint x: 97, startPoint y: 79, endPoint x: 40, endPoint y: 76, distance: 57.2
click at [40, 76] on div "chem Type item name NVFINE_Preroll_Chem Dawg_1.0g Packs-Flower-Chem Dawg-3.5g P…" at bounding box center [122, 95] width 177 height 75
click at [92, 80] on span "NVFINE_Preroll_Chem Dawg_1.0g" at bounding box center [68, 80] width 60 height 5
type input "0"
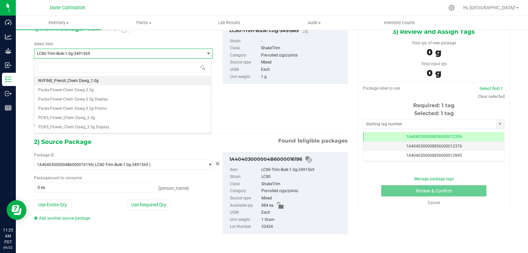
scroll to position [20532, 0]
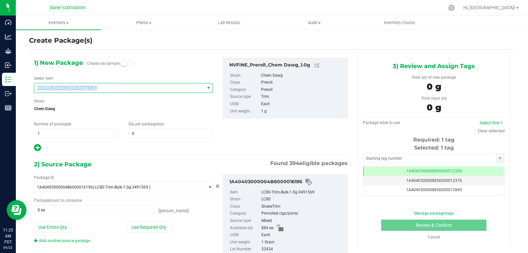
drag, startPoint x: 97, startPoint y: 88, endPoint x: 34, endPoint y: 86, distance: 63.1
click at [34, 86] on span "NVFINE_Preroll_Chem Dawg_1.0g" at bounding box center [119, 87] width 170 height 9
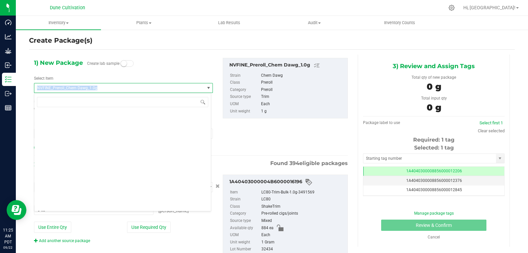
drag, startPoint x: 35, startPoint y: 87, endPoint x: 98, endPoint y: 88, distance: 62.7
click at [98, 88] on span "NVFINE_Preroll_Chem Dawg_1.0g" at bounding box center [119, 87] width 170 height 9
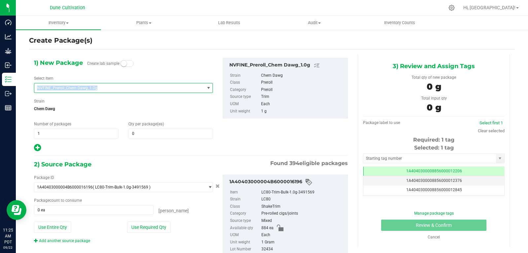
copy span "NVFINE_Preroll_Chem Dawg_1.0g"
click at [95, 98] on div "Strain Chem Dawg" at bounding box center [123, 106] width 179 height 17
